Goal: Information Seeking & Learning: Learn about a topic

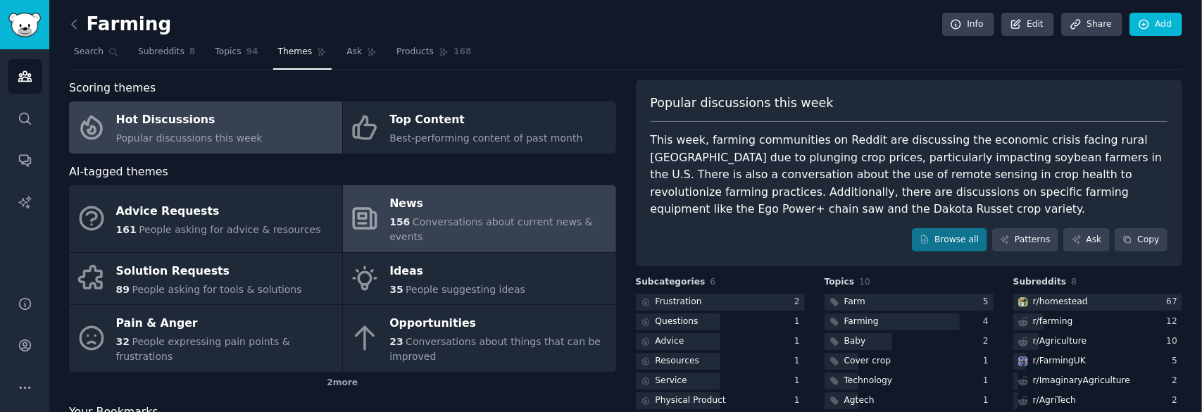
click at [470, 202] on div "News" at bounding box center [498, 204] width 219 height 23
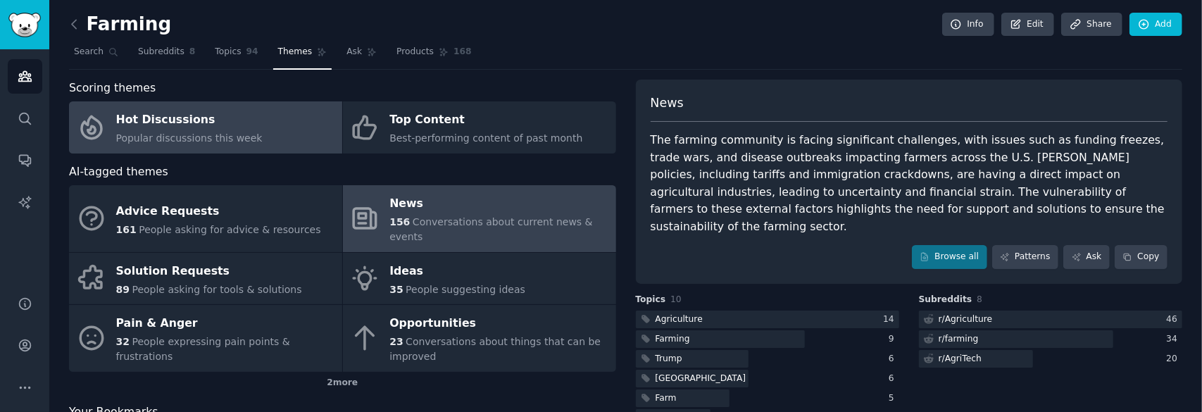
click at [176, 127] on div "Hot Discussions" at bounding box center [189, 120] width 146 height 23
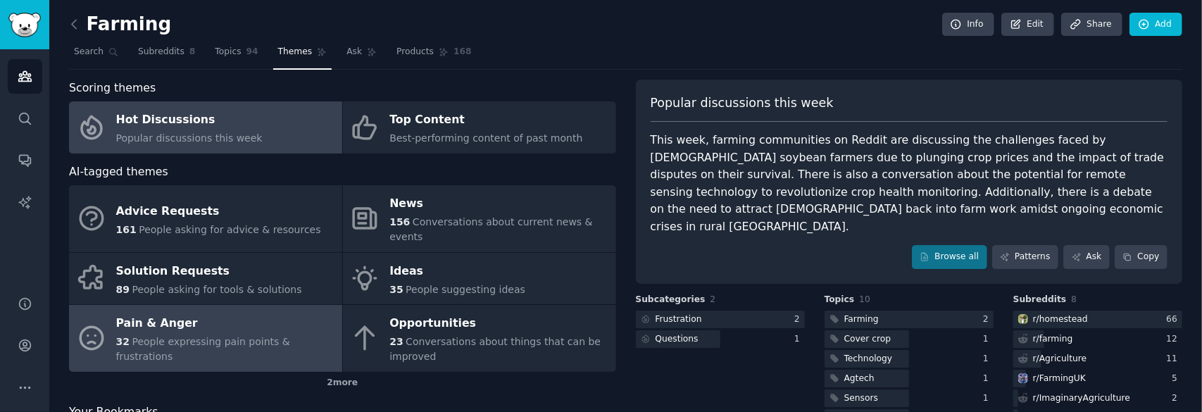
drag, startPoint x: 137, startPoint y: 315, endPoint x: 157, endPoint y: 318, distance: 20.6
click at [137, 315] on div "Pain & Anger" at bounding box center [225, 324] width 219 height 23
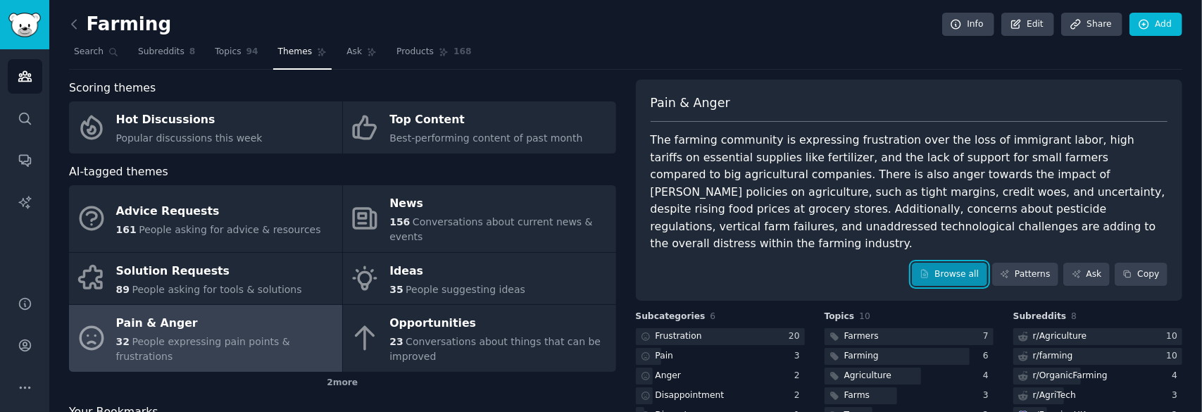
click at [958, 263] on link "Browse all" at bounding box center [949, 275] width 75 height 24
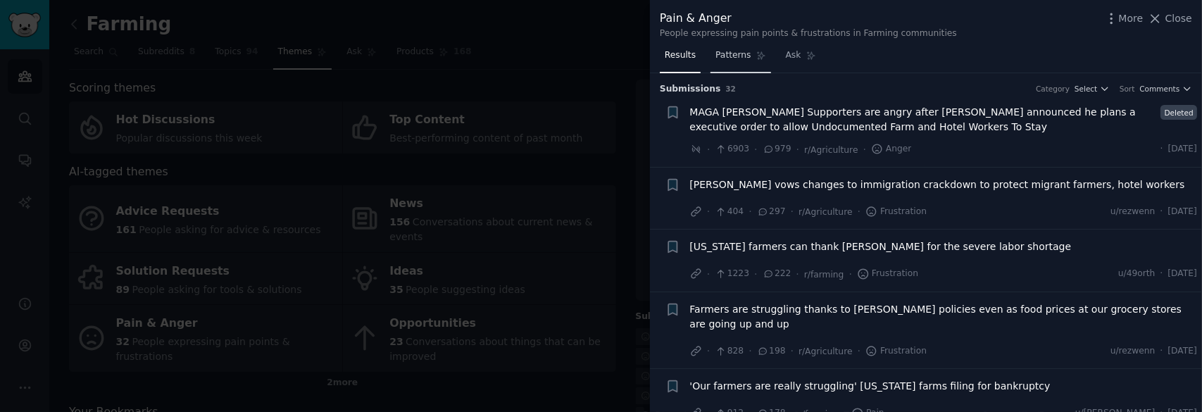
click at [725, 57] on span "Patterns" at bounding box center [732, 55] width 35 height 13
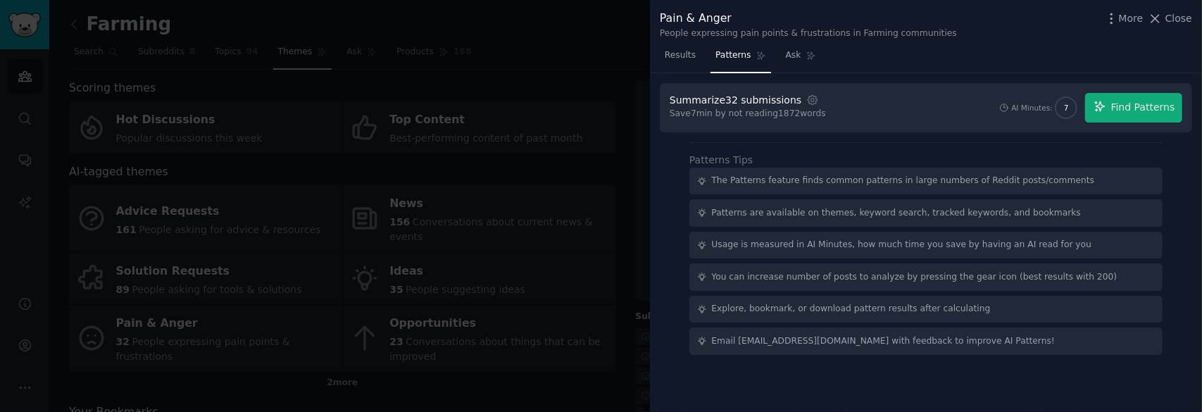
click at [627, 78] on div at bounding box center [601, 206] width 1202 height 412
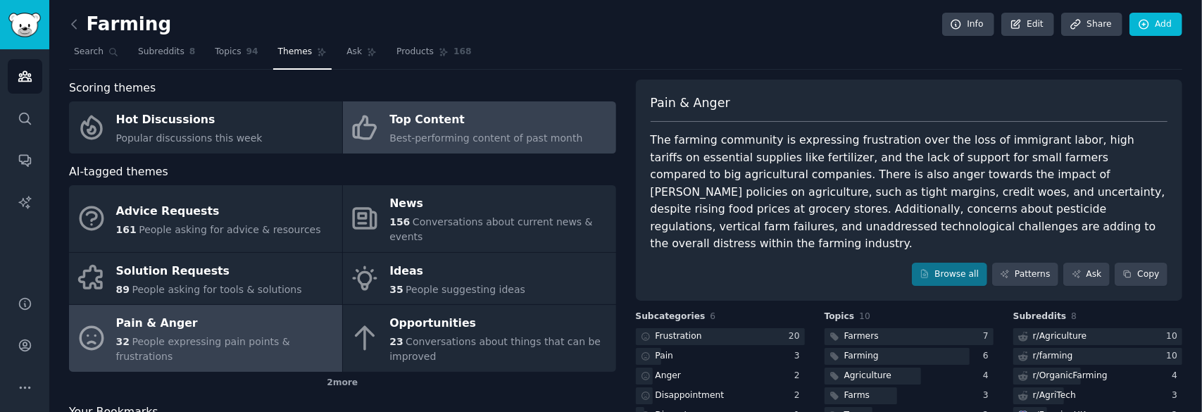
click at [542, 139] on span "Best-performing content of past month" at bounding box center [485, 137] width 193 height 11
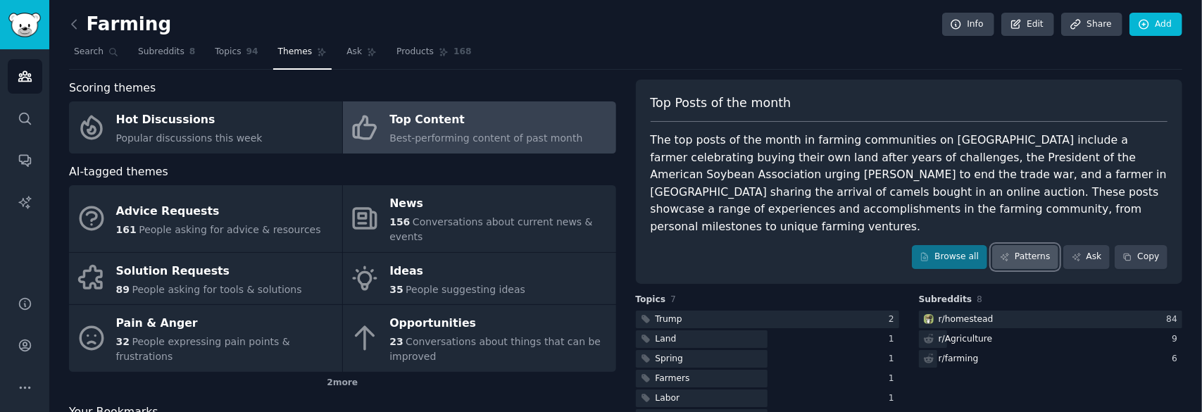
click at [1025, 245] on link "Patterns" at bounding box center [1025, 257] width 66 height 24
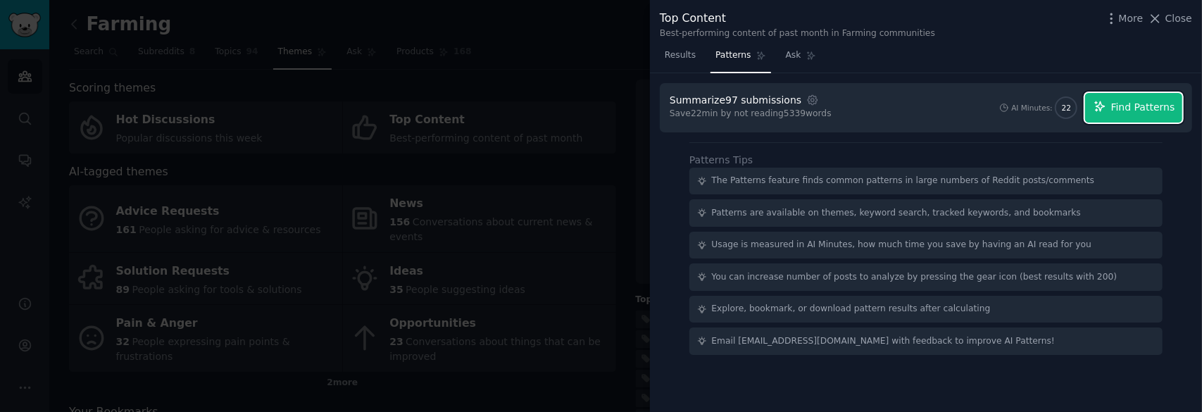
click at [1153, 104] on span "Find Patterns" at bounding box center [1143, 107] width 64 height 15
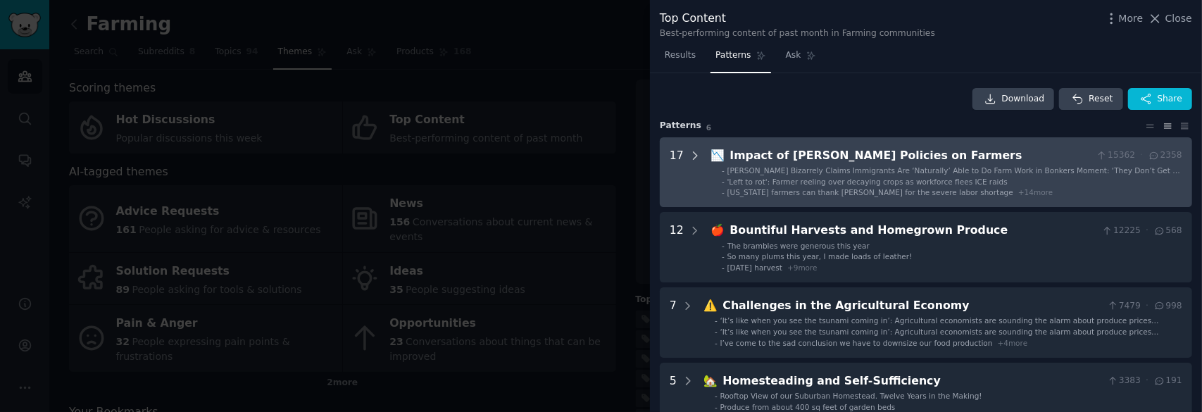
click at [689, 161] on div at bounding box center [695, 172] width 13 height 51
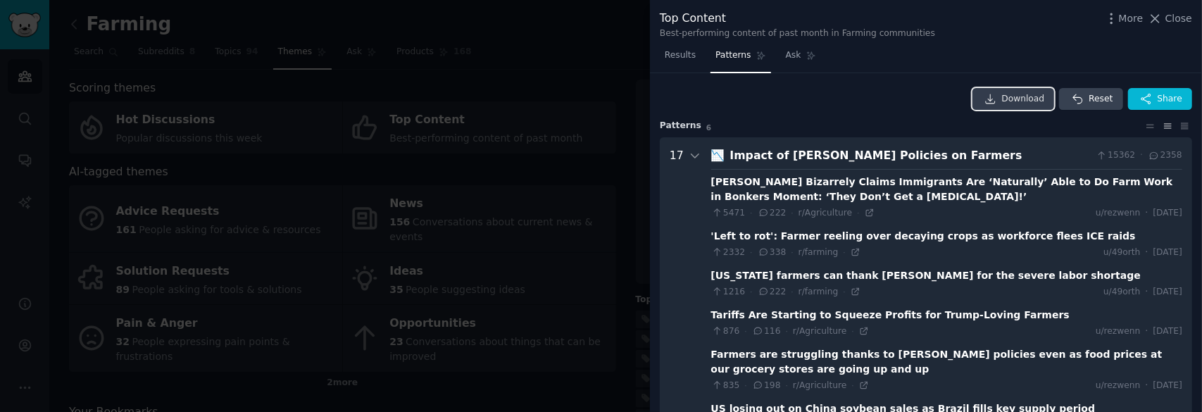
click at [1016, 101] on span "Download" at bounding box center [1023, 99] width 43 height 13
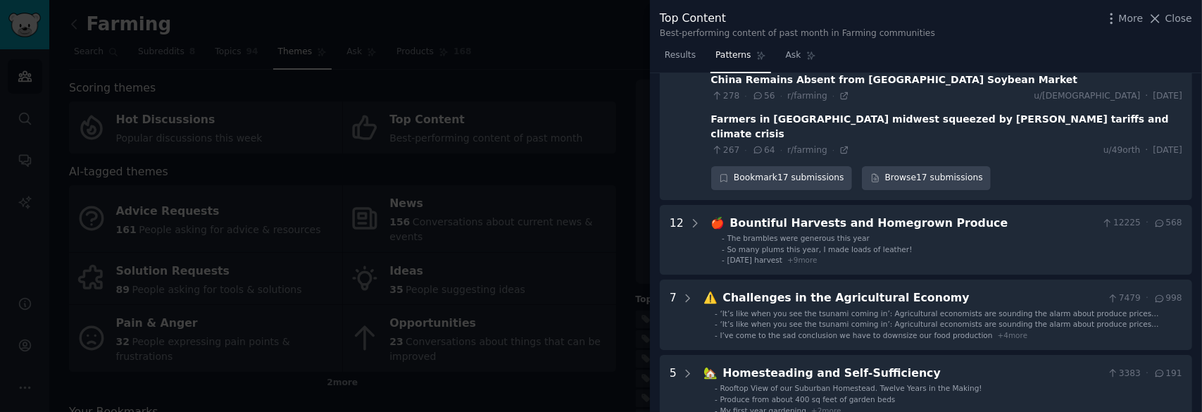
scroll to position [915, 0]
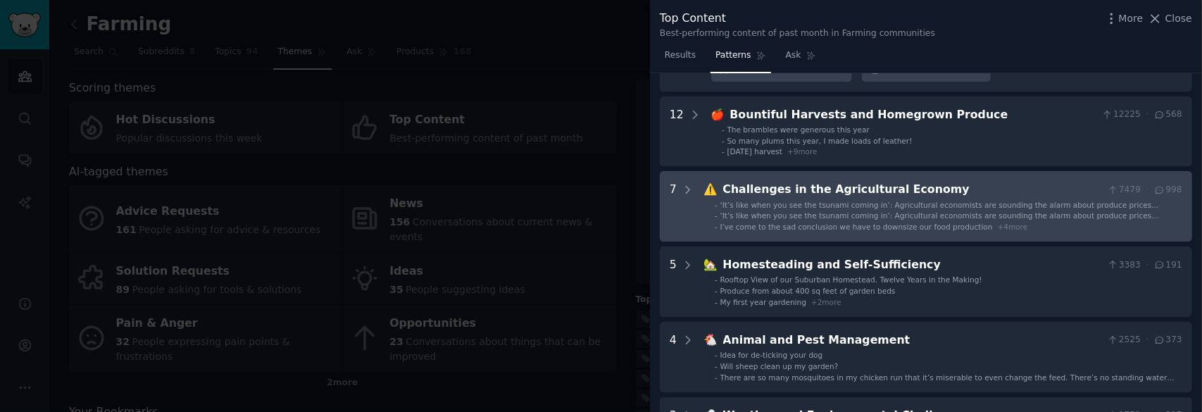
click at [808, 181] on div "Challenges in the Agricultural Economy" at bounding box center [912, 190] width 379 height 18
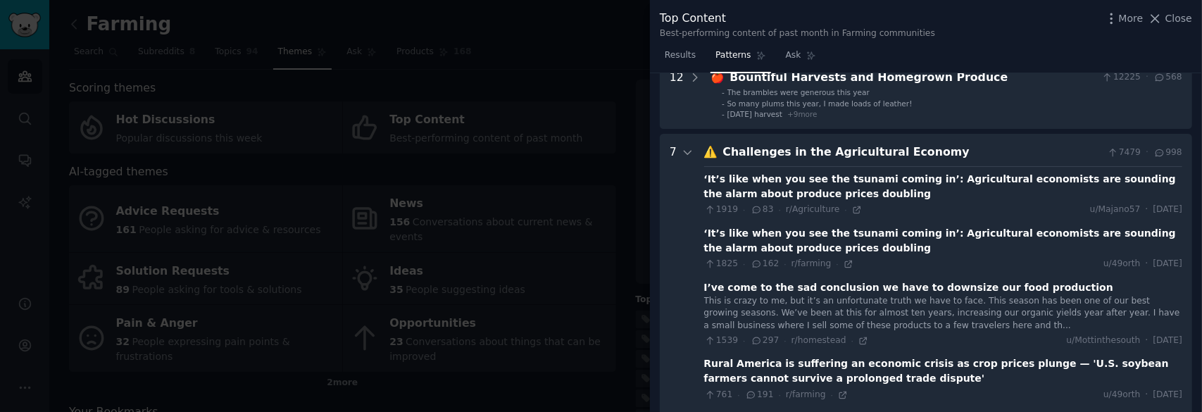
scroll to position [953, 0]
click at [636, 95] on div at bounding box center [601, 206] width 1202 height 412
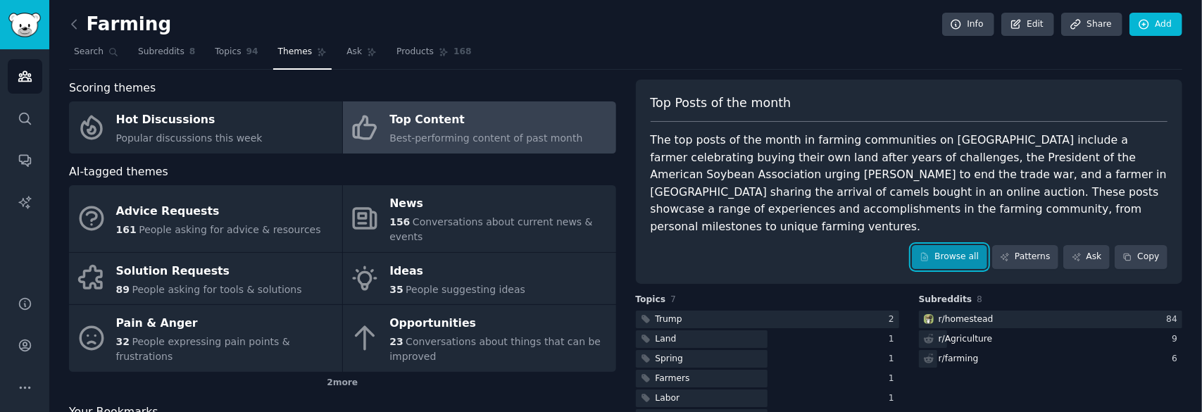
click at [965, 245] on link "Browse all" at bounding box center [949, 257] width 75 height 24
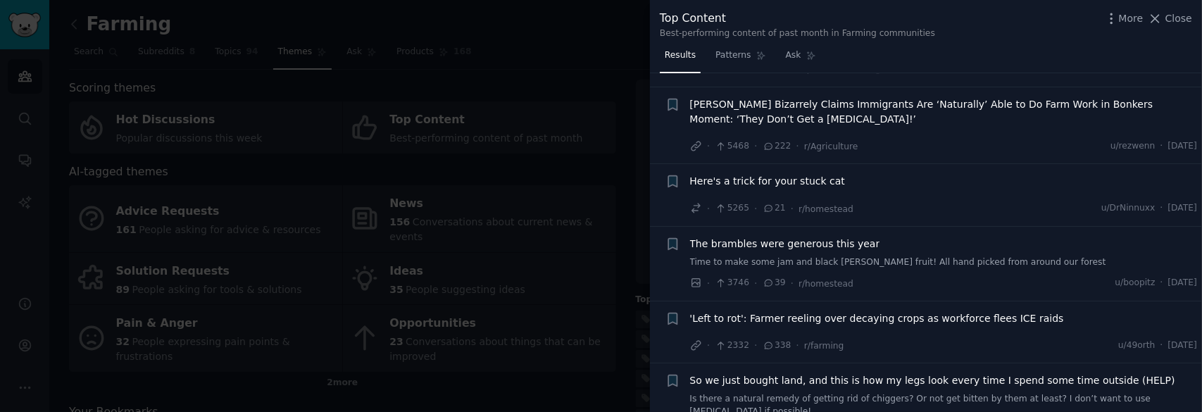
scroll to position [211, 0]
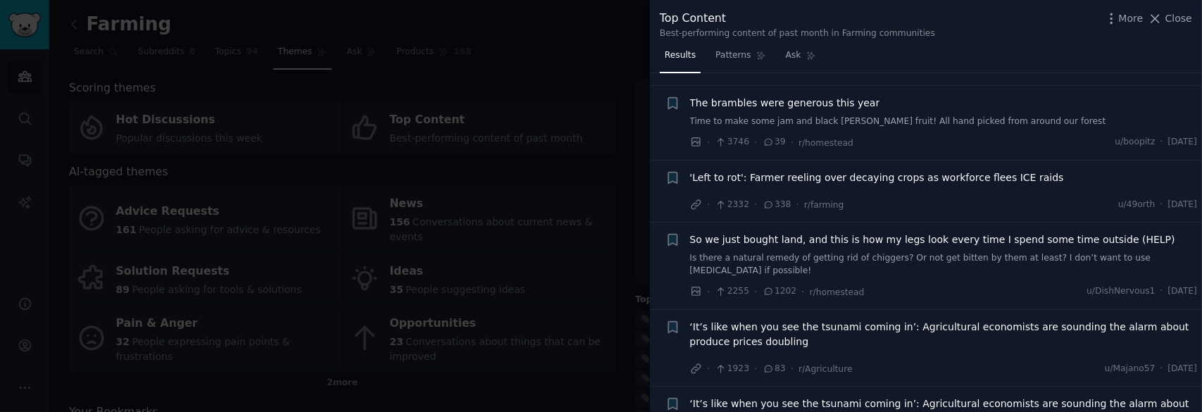
click at [555, 71] on div at bounding box center [601, 206] width 1202 height 412
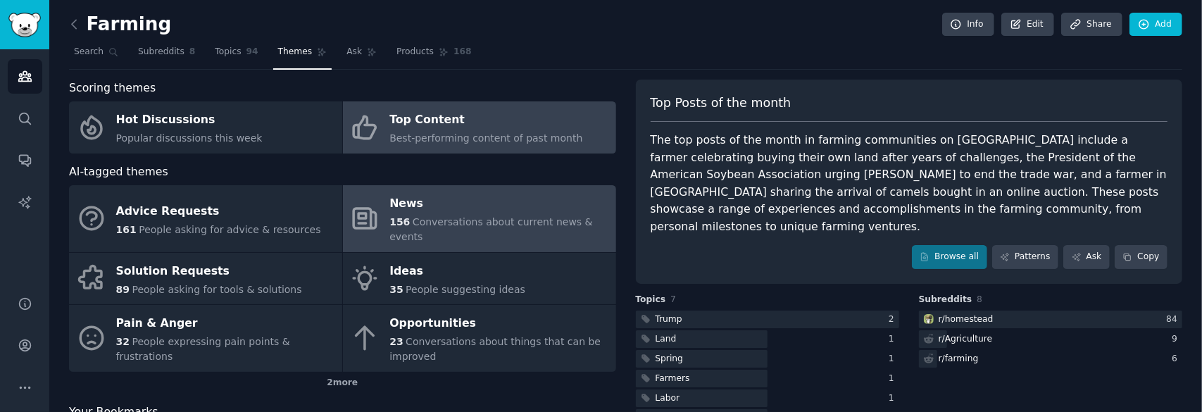
click at [501, 202] on div "News" at bounding box center [498, 204] width 219 height 23
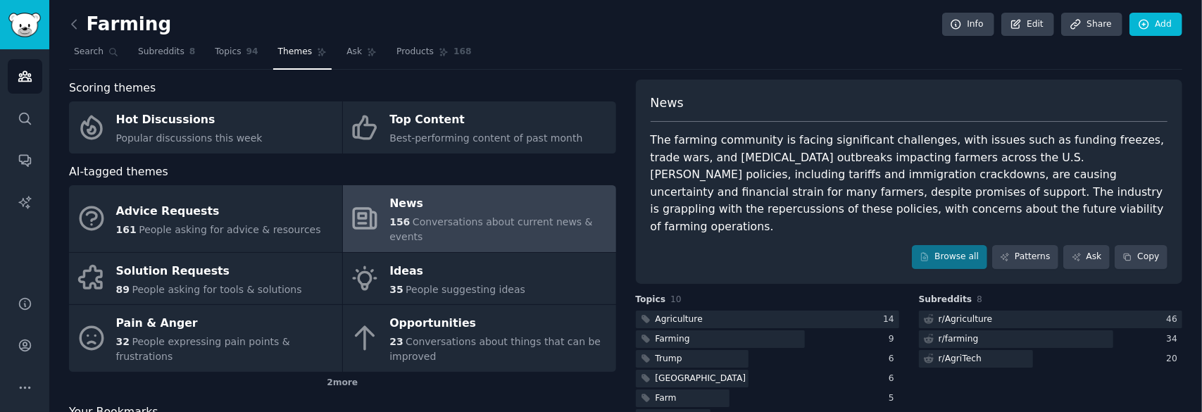
click at [1035, 184] on div "The farming community is facing significant challenges, with issues such as fun…" at bounding box center [910, 184] width 518 height 104
click at [952, 245] on link "Browse all" at bounding box center [949, 257] width 75 height 24
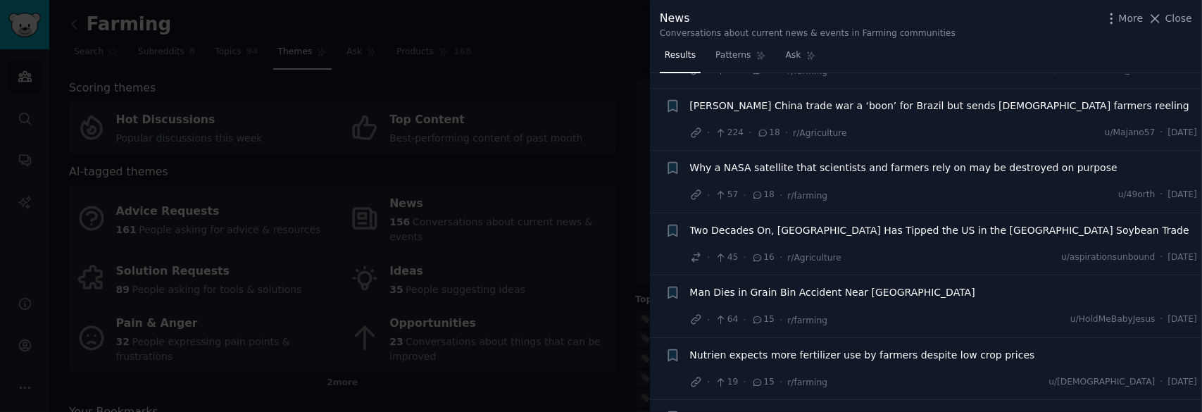
scroll to position [3450, 0]
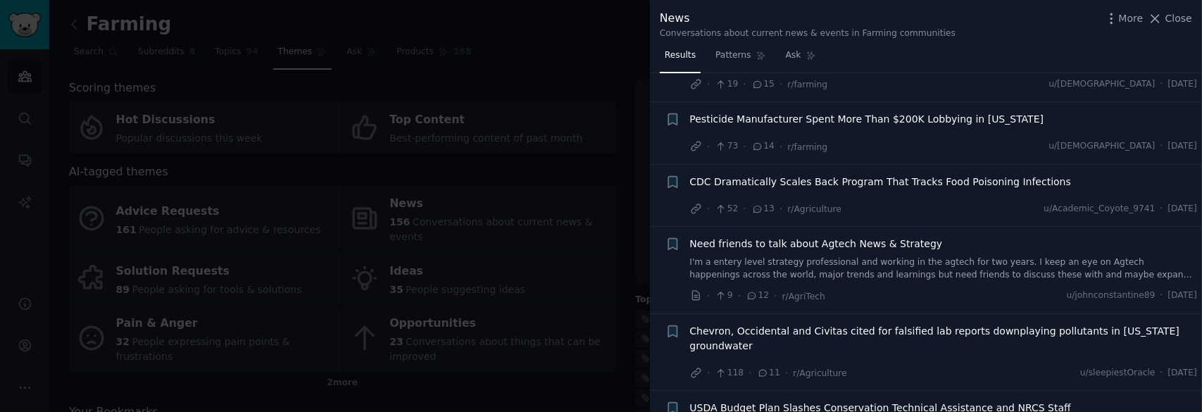
click at [925, 237] on div "Need friends to talk about Agtech News & Strategy" at bounding box center [944, 244] width 508 height 15
click at [890, 237] on span "Need friends to talk about Agtech News & Strategy" at bounding box center [816, 244] width 253 height 15
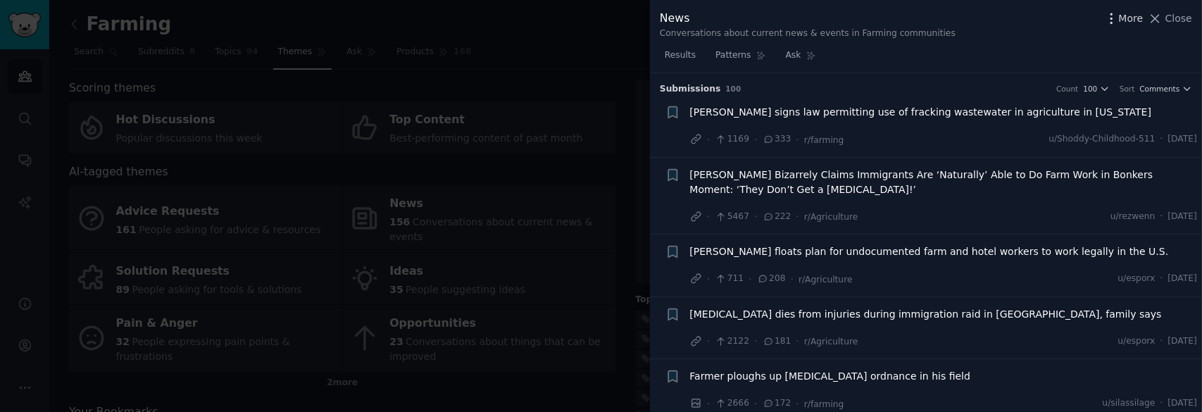
click at [1131, 15] on span "More" at bounding box center [1131, 18] width 25 height 15
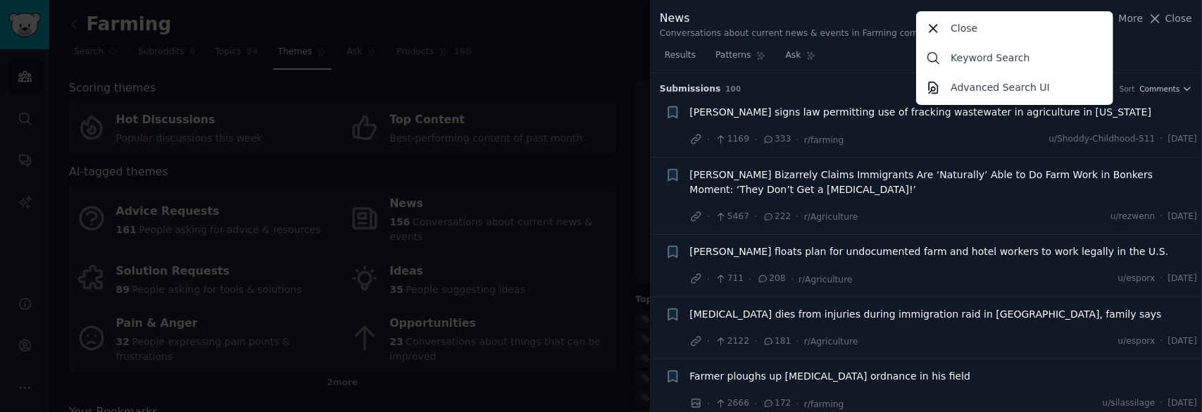
click at [842, 70] on div "Results Patterns Ask" at bounding box center [926, 58] width 552 height 29
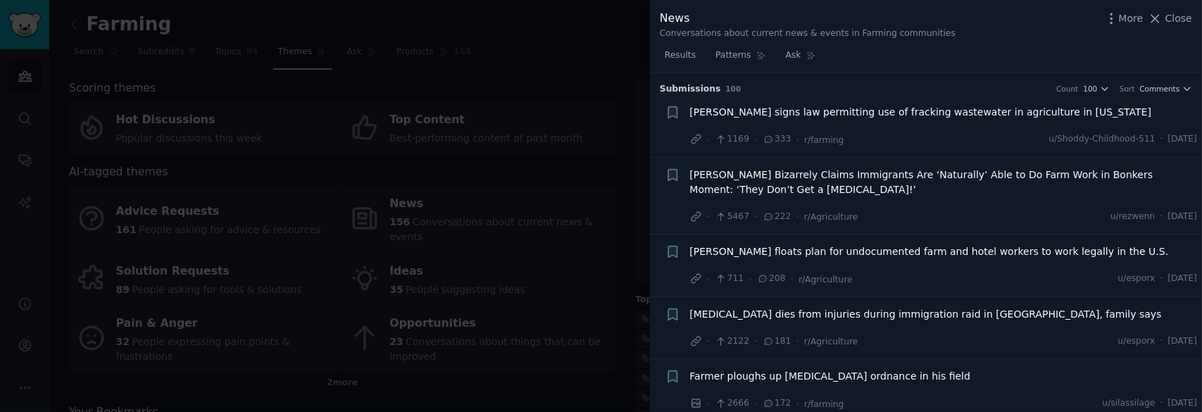
click at [646, 71] on div at bounding box center [601, 206] width 1202 height 412
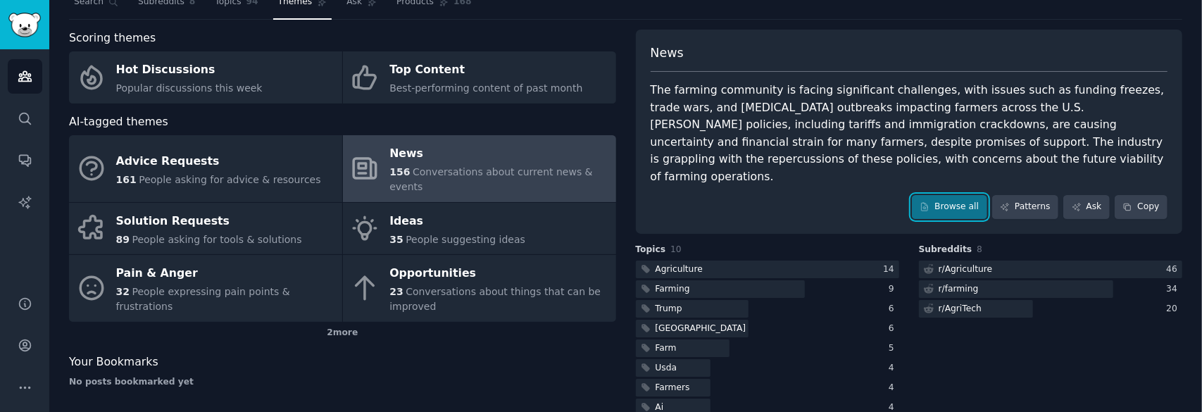
scroll to position [96, 0]
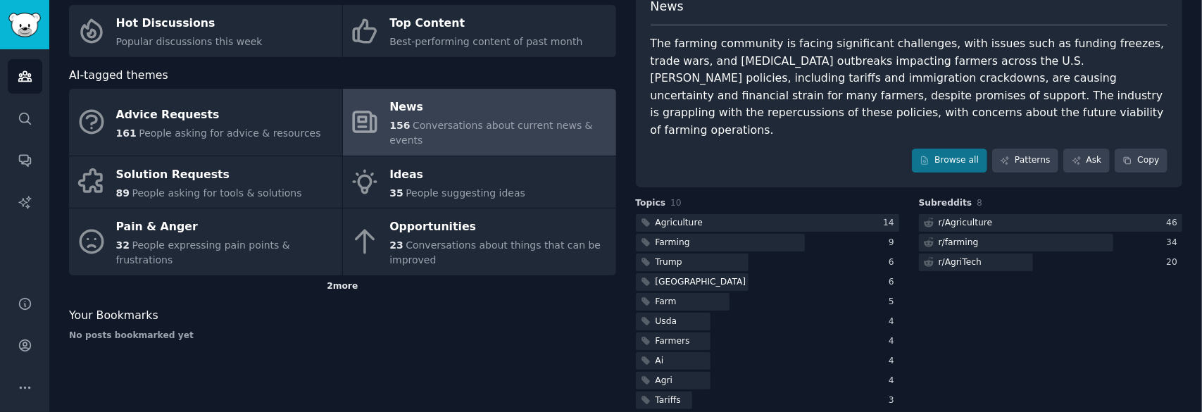
click at [351, 275] on div "2 more" at bounding box center [342, 286] width 547 height 23
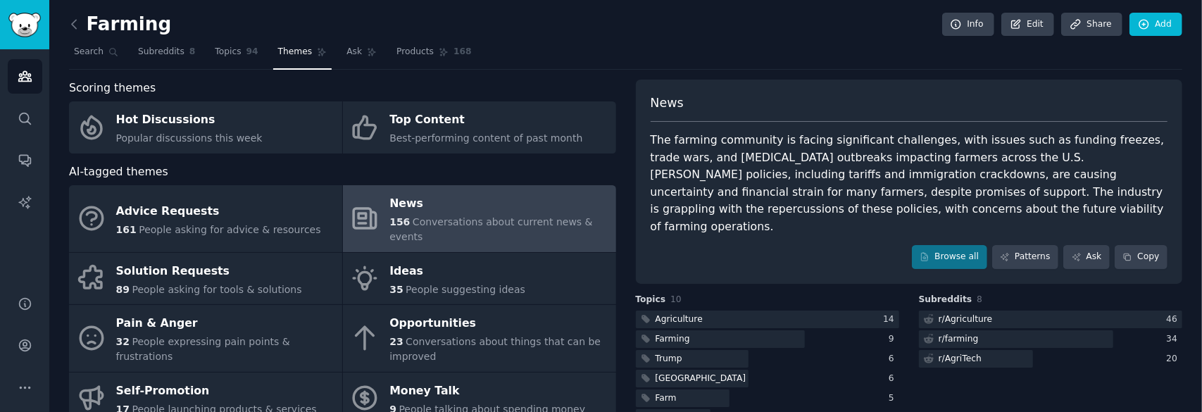
scroll to position [0, 0]
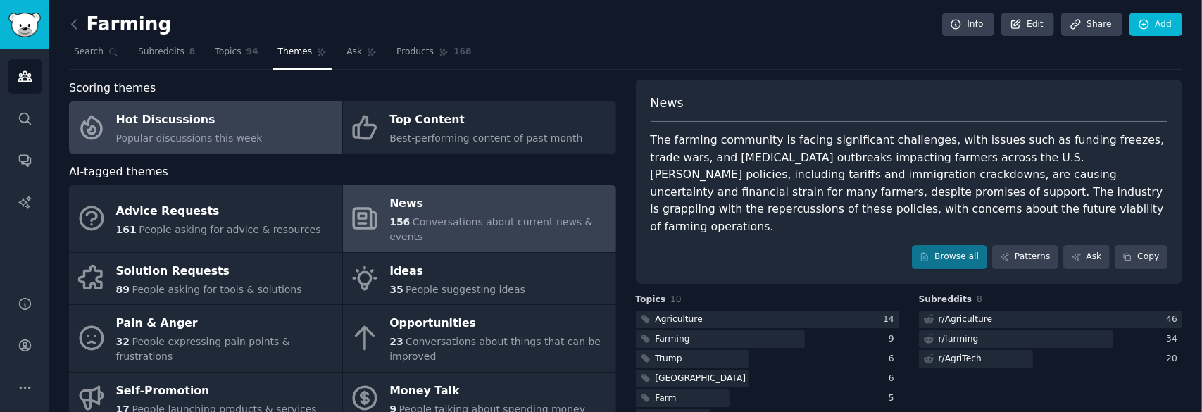
click at [265, 131] on link "Hot Discussions Popular discussions this week" at bounding box center [205, 127] width 273 height 52
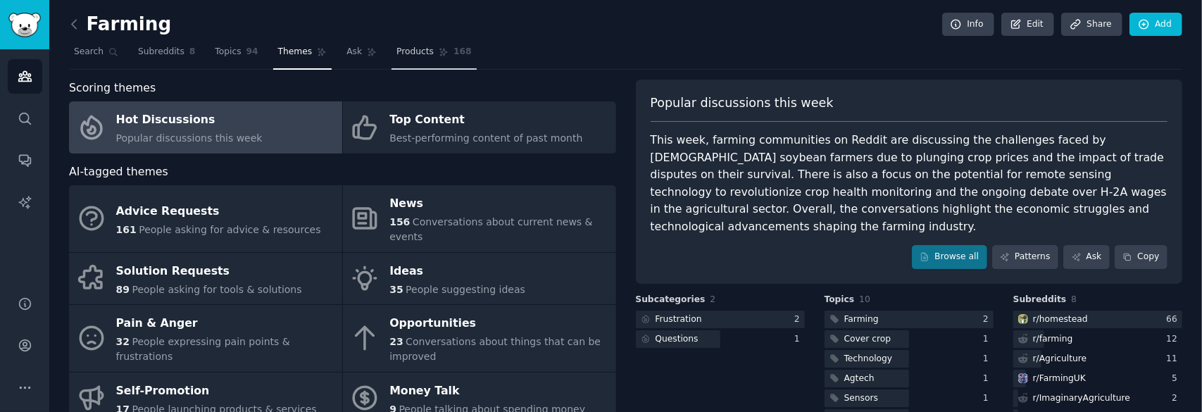
click at [396, 46] on span "Products" at bounding box center [414, 52] width 37 height 13
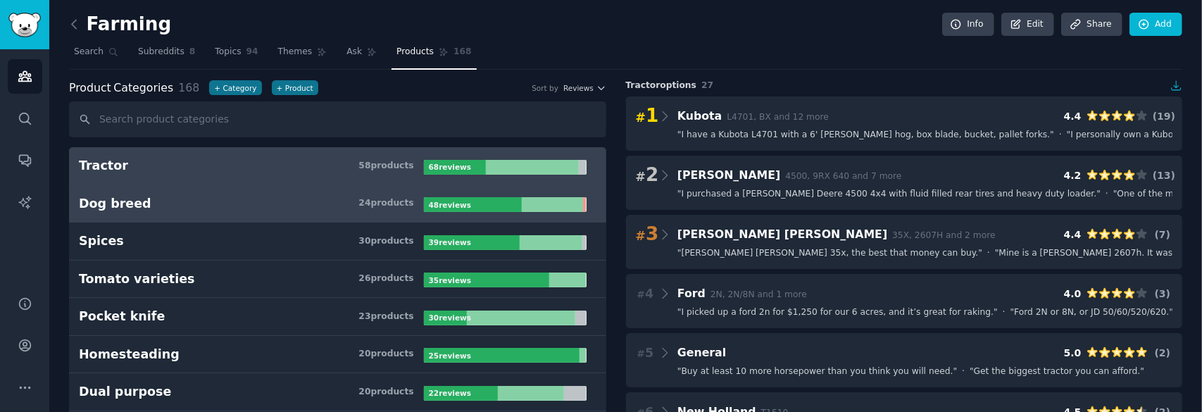
click at [410, 208] on div "24 product s" at bounding box center [385, 203] width 55 height 13
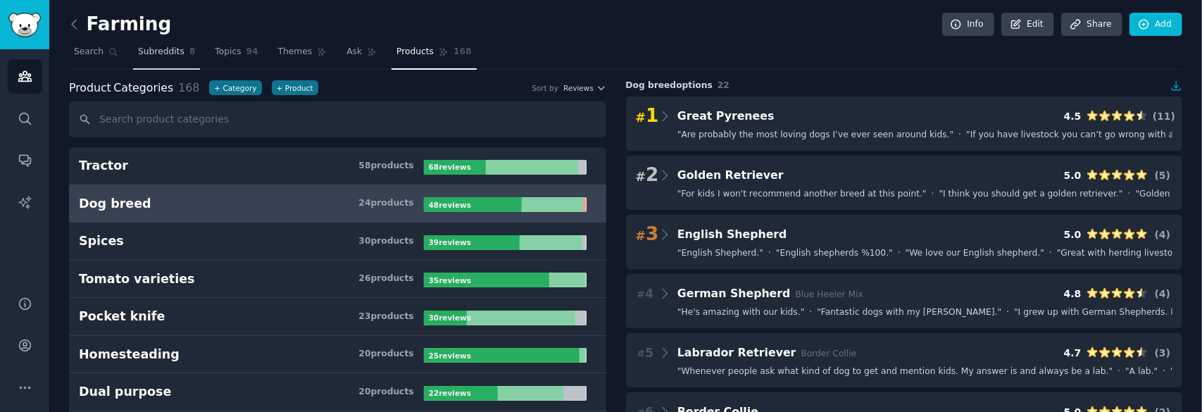
click at [155, 63] on link "Subreddits 8" at bounding box center [166, 55] width 67 height 29
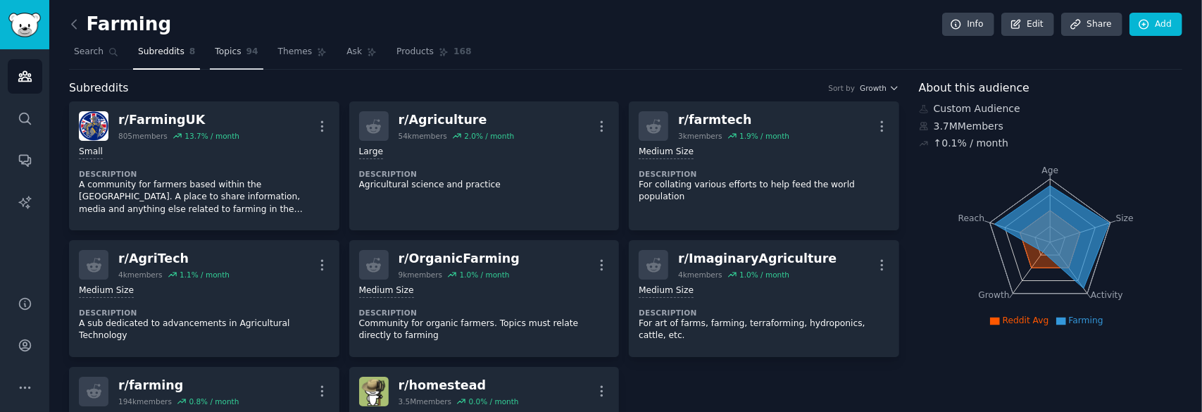
click at [224, 60] on link "Topics 94" at bounding box center [236, 55] width 53 height 29
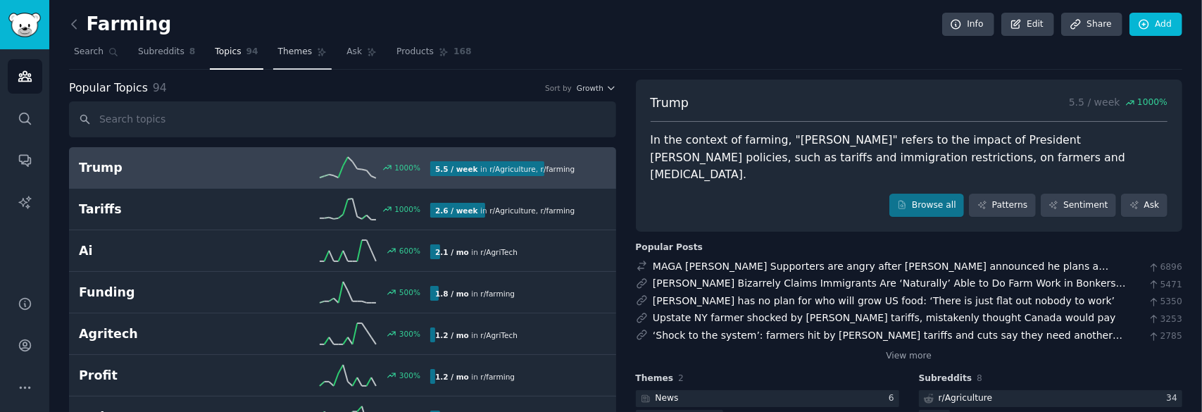
click at [278, 55] on span "Themes" at bounding box center [295, 52] width 35 height 13
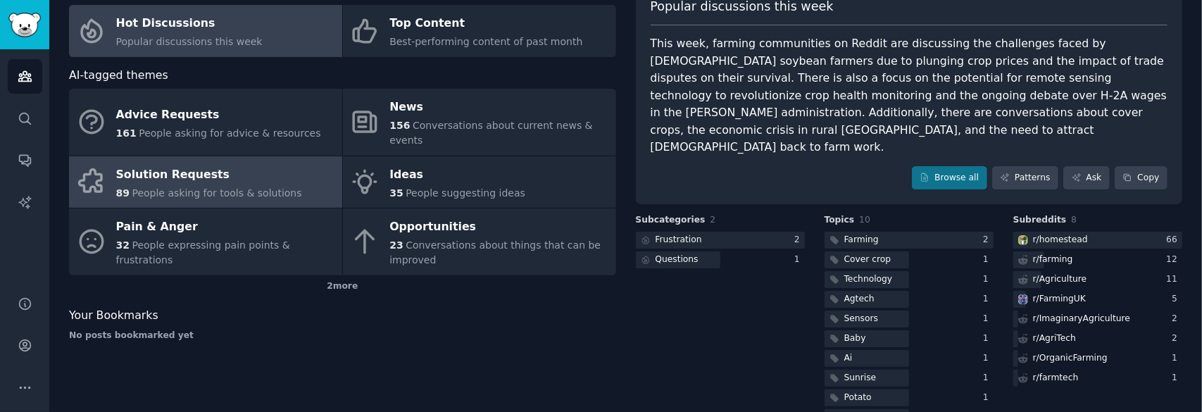
scroll to position [26, 0]
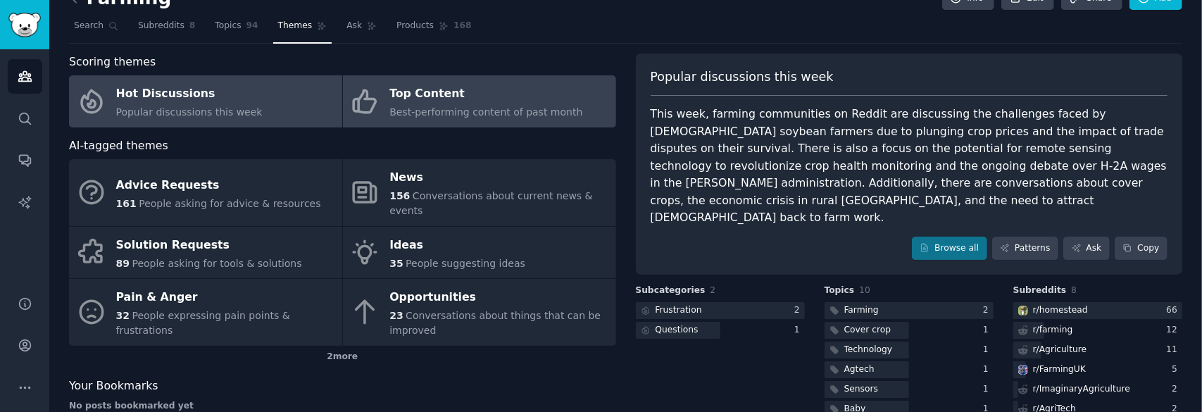
click at [411, 113] on span "Best-performing content of past month" at bounding box center [485, 111] width 193 height 11
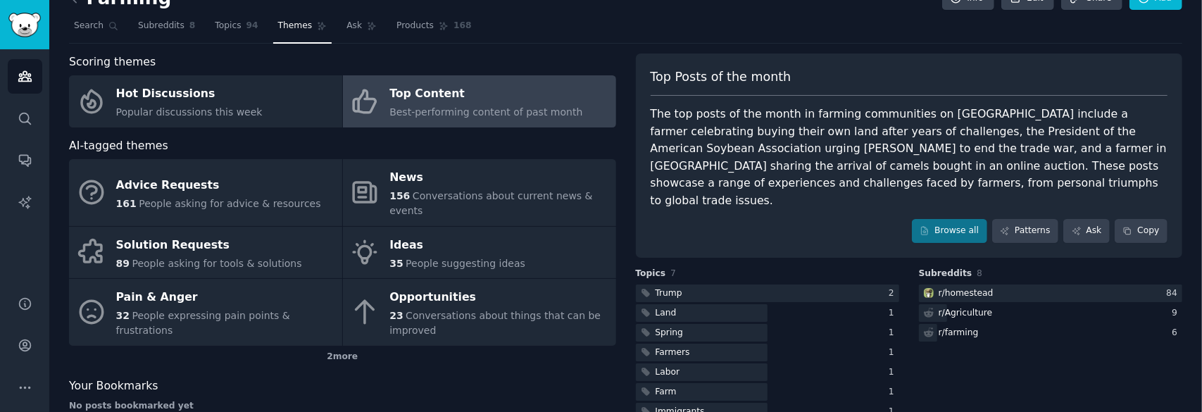
click at [331, 353] on div "Scoring themes Hot Discussions Popular discussions this week Top Content Best-p…" at bounding box center [342, 239] width 547 height 370
click at [338, 347] on div "2 more" at bounding box center [342, 357] width 547 height 23
